Goal: Task Accomplishment & Management: Manage account settings

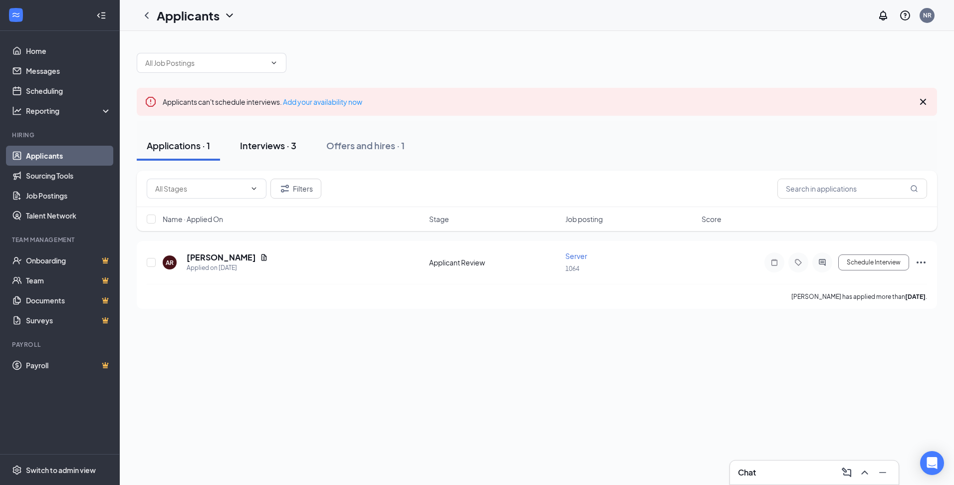
click at [271, 147] on div "Interviews · 3" at bounding box center [268, 145] width 56 height 12
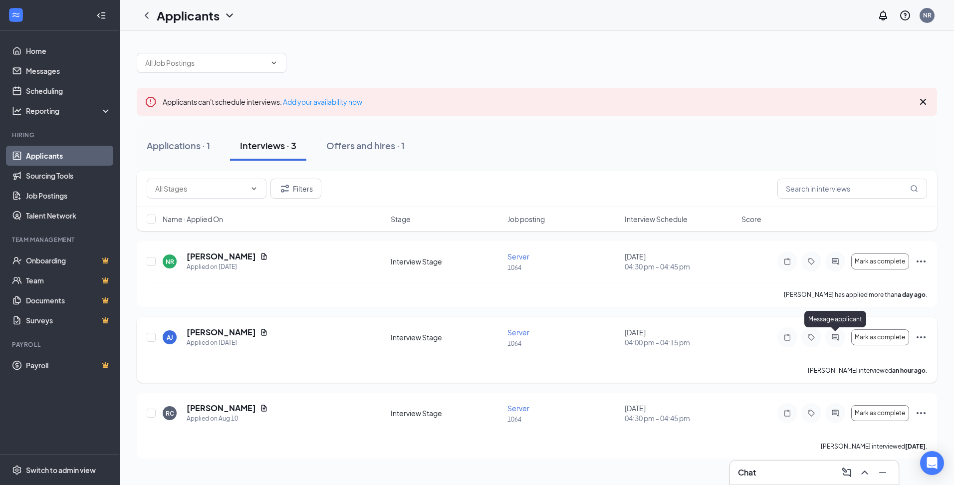
click at [833, 339] on icon "ActiveChat" at bounding box center [835, 337] width 12 height 8
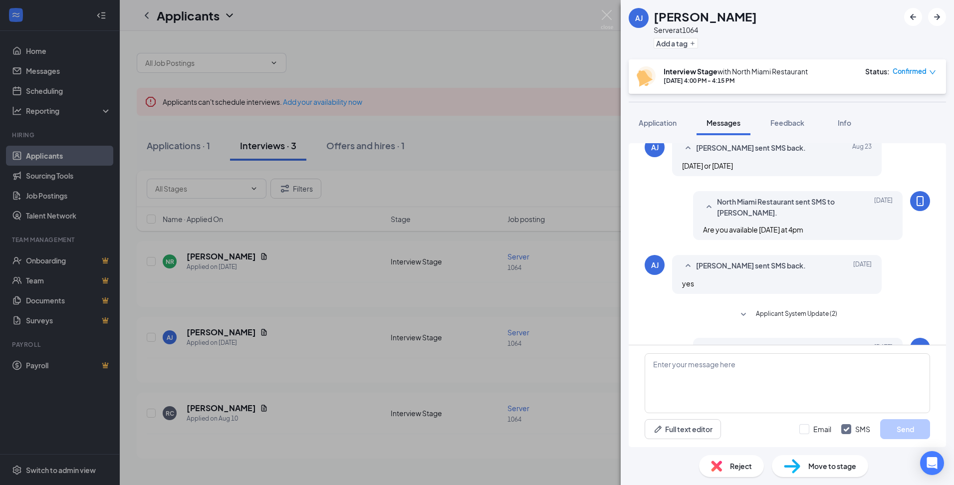
scroll to position [108, 0]
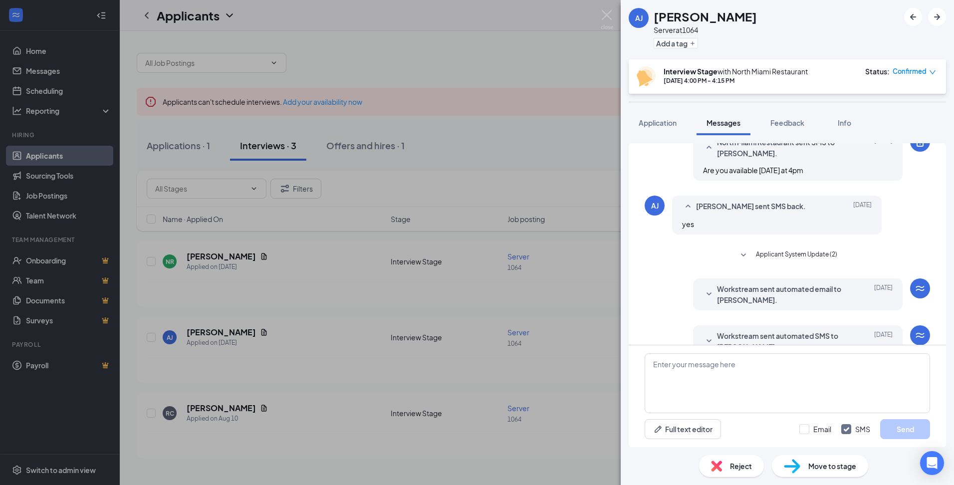
scroll to position [208, 0]
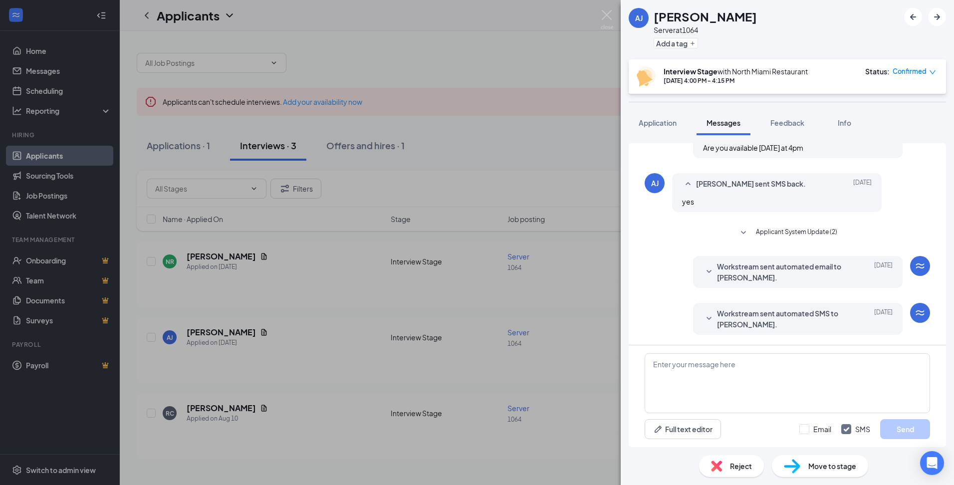
click at [727, 467] on div "Reject" at bounding box center [731, 466] width 65 height 22
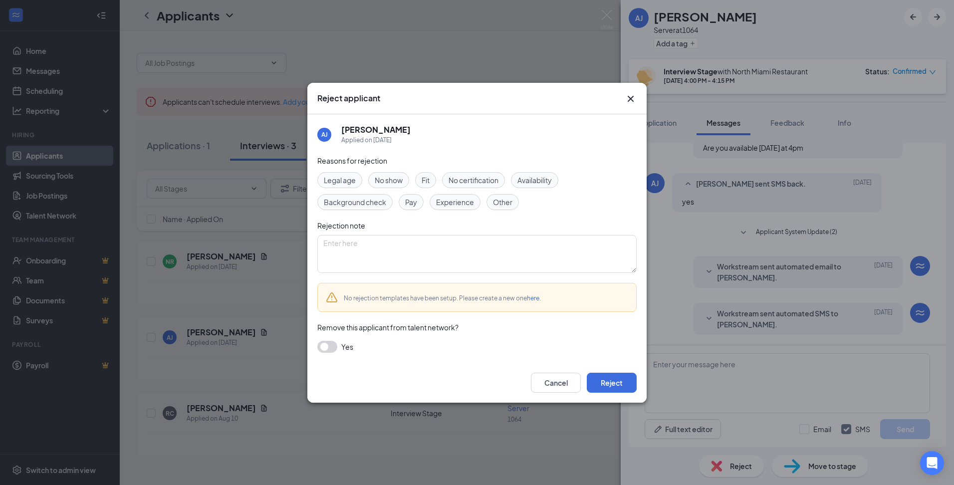
click at [395, 182] on span "No show" at bounding box center [389, 180] width 28 height 11
click at [616, 385] on button "Reject" at bounding box center [612, 383] width 50 height 20
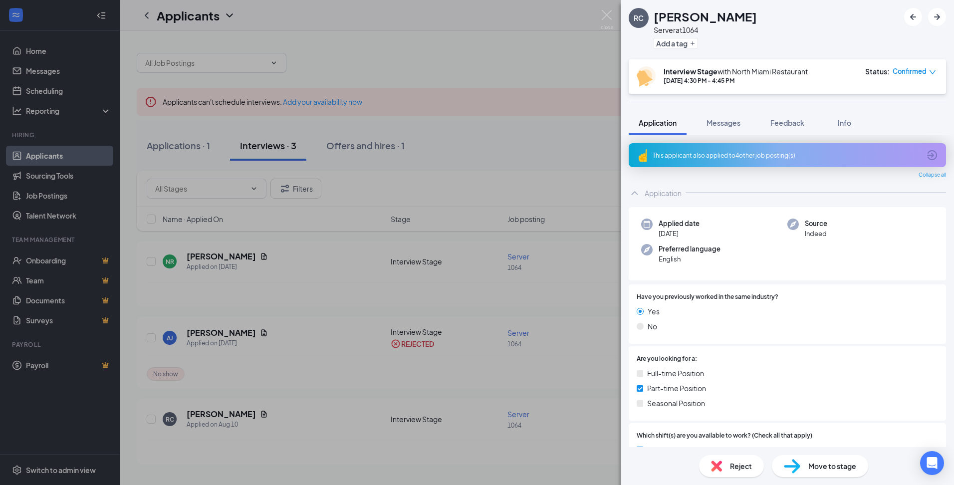
click at [566, 149] on div "RC [PERSON_NAME] Server at 1064 Add a tag Interview Stage with North Miami Rest…" at bounding box center [477, 242] width 954 height 485
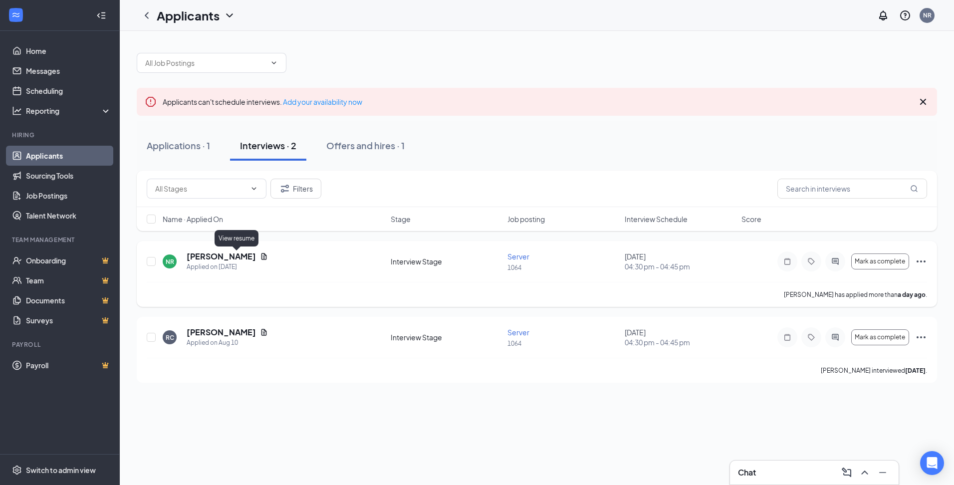
click at [261, 255] on icon "Document" at bounding box center [263, 256] width 5 height 6
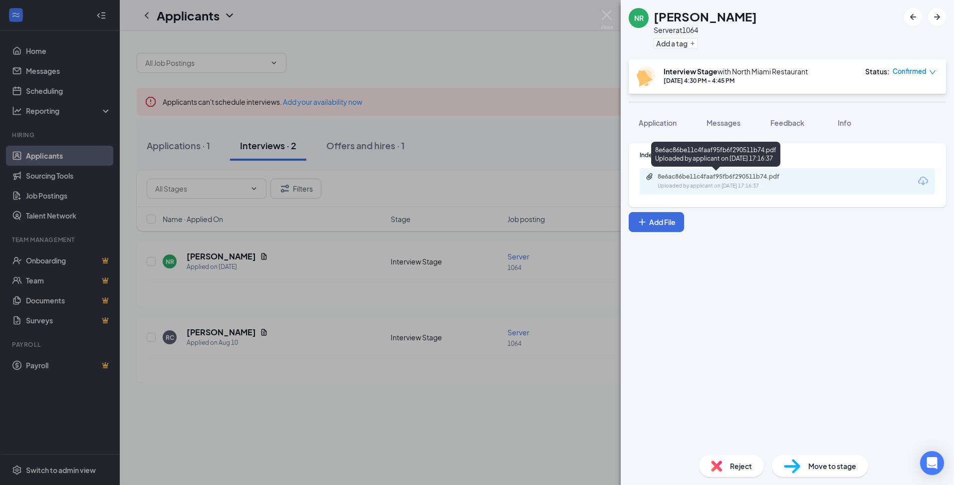
click at [761, 183] on div "Uploaded by applicant on [DATE] 17:16:37" at bounding box center [733, 186] width 150 height 8
drag, startPoint x: 424, startPoint y: 38, endPoint x: 462, endPoint y: 14, distance: 44.4
click at [425, 38] on div "NR [PERSON_NAME] Server at 1064 Add a tag Interview Stage with North Miami Rest…" at bounding box center [477, 242] width 954 height 485
